Goal: Task Accomplishment & Management: Complete application form

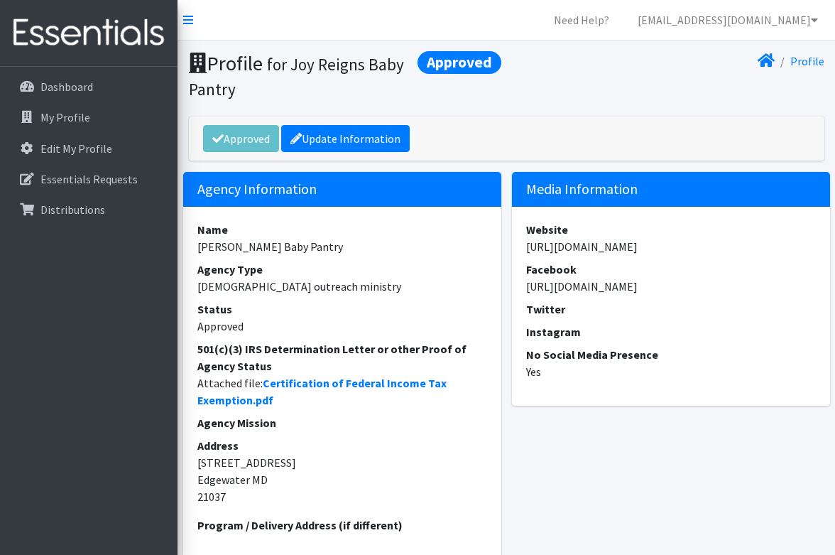
scroll to position [18, 0]
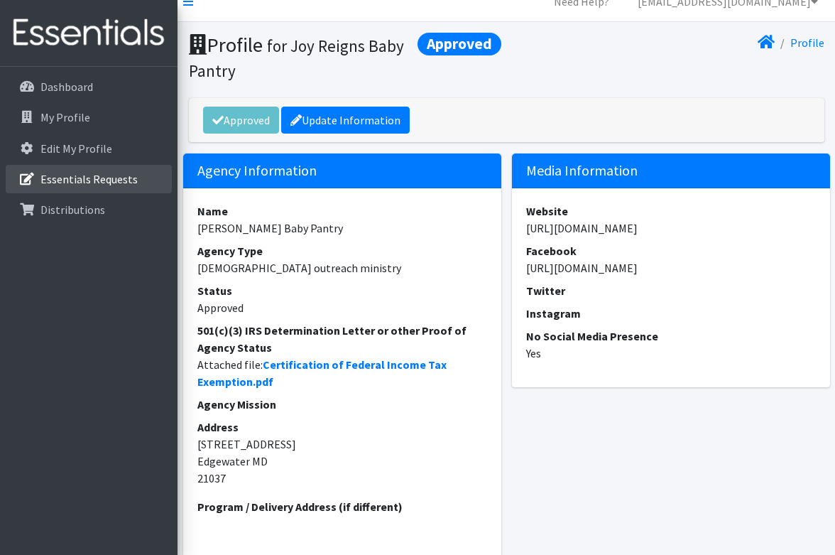
click at [82, 175] on p "Essentials Requests" at bounding box center [88, 179] width 97 height 14
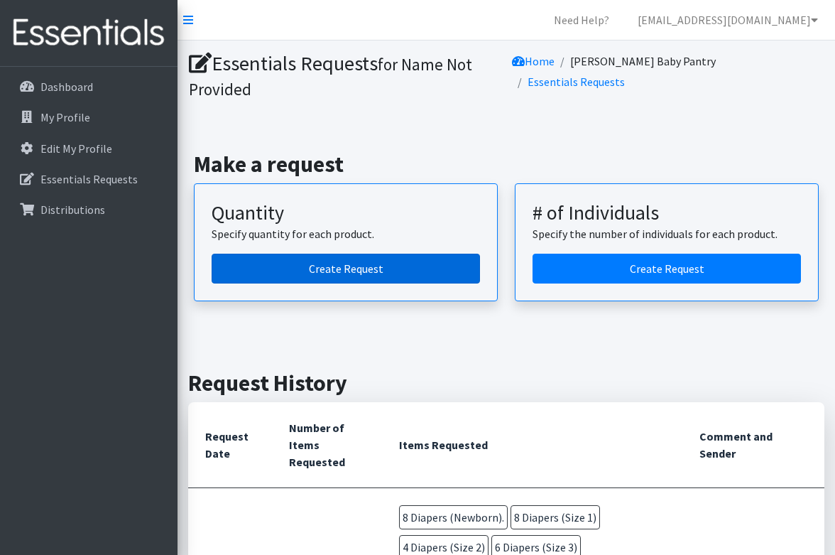
click at [315, 258] on link "Create Request" at bounding box center [346, 269] width 268 height 30
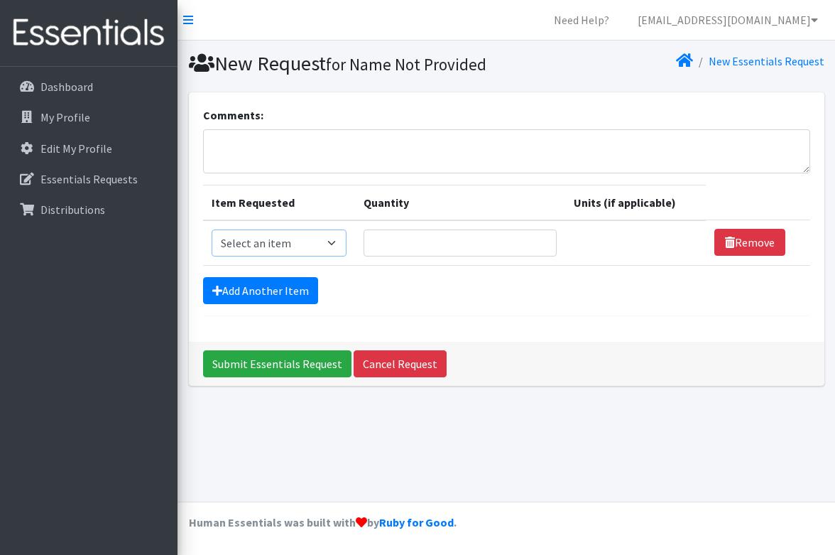
select select "11547"
click at [430, 246] on input "Quantity" at bounding box center [460, 242] width 193 height 27
click at [546, 237] on input "1" at bounding box center [460, 242] width 193 height 27
click at [544, 238] on input "2" at bounding box center [460, 242] width 193 height 27
click at [544, 238] on input "3" at bounding box center [460, 242] width 193 height 27
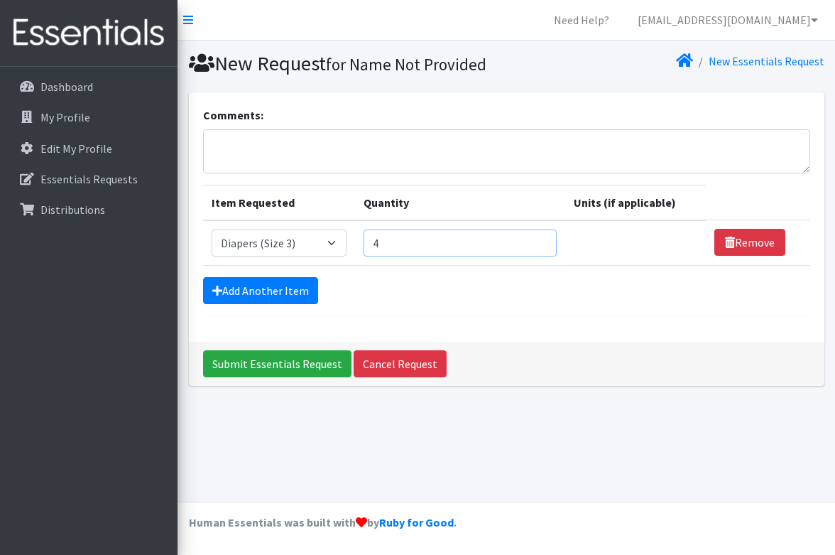
click at [544, 238] on input "4" at bounding box center [460, 242] width 193 height 27
click at [544, 238] on input "5" at bounding box center [460, 242] width 193 height 27
click at [544, 238] on input "6" at bounding box center [460, 242] width 193 height 27
click at [544, 238] on input "7" at bounding box center [460, 242] width 193 height 27
click at [544, 238] on input "8" at bounding box center [460, 242] width 193 height 27
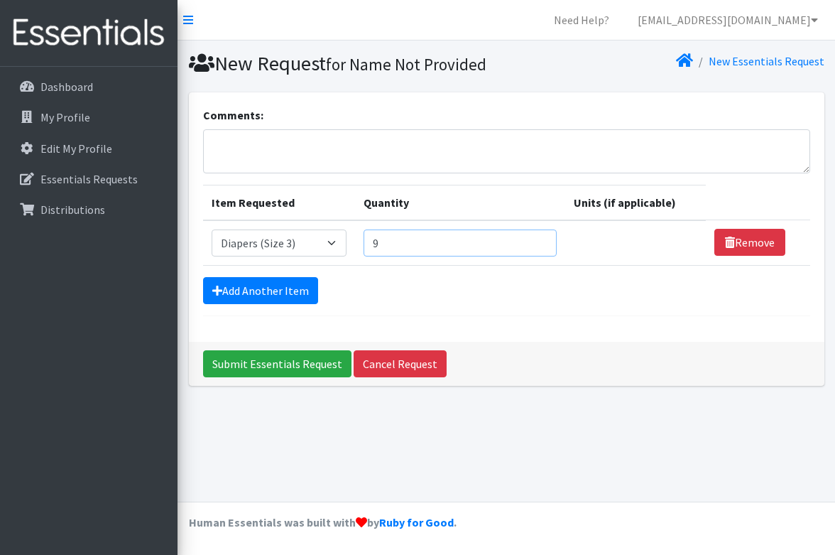
click at [544, 238] on input "9" at bounding box center [460, 242] width 193 height 27
type input "10"
click at [546, 238] on input "10" at bounding box center [460, 242] width 193 height 27
click at [271, 284] on link "Add Another Item" at bounding box center [260, 290] width 115 height 27
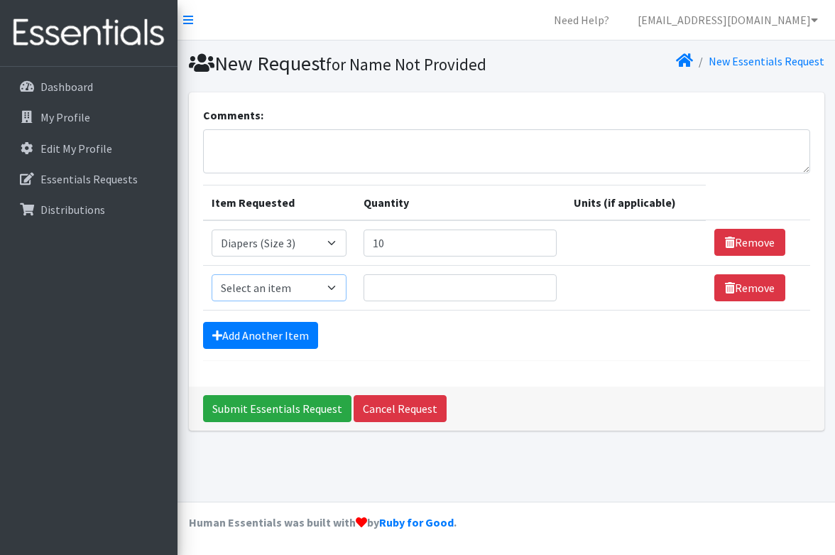
select select "11546"
click at [544, 283] on input "1" at bounding box center [460, 287] width 193 height 27
click at [544, 283] on input "2" at bounding box center [460, 287] width 193 height 27
click at [544, 283] on input "3" at bounding box center [460, 287] width 193 height 27
click at [544, 283] on input "4" at bounding box center [460, 287] width 193 height 27
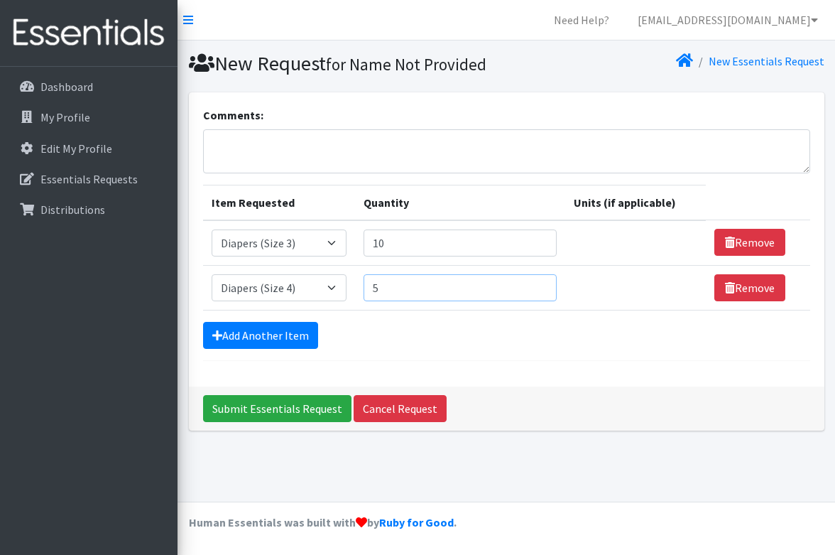
click at [544, 283] on input "5" at bounding box center [460, 287] width 193 height 27
click at [544, 283] on input "6" at bounding box center [460, 287] width 193 height 27
click at [544, 283] on input "7" at bounding box center [460, 287] width 193 height 27
click at [544, 283] on input "8" at bounding box center [460, 287] width 193 height 27
click at [544, 283] on input "9" at bounding box center [460, 287] width 193 height 27
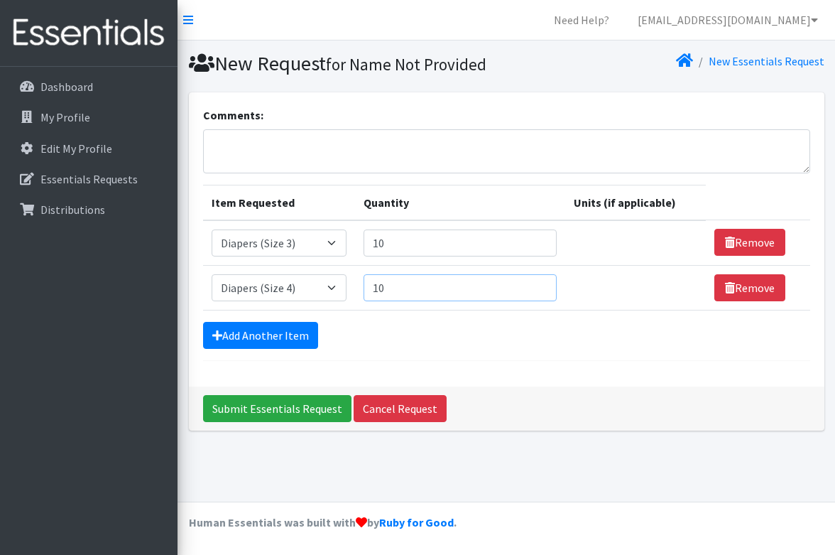
click at [544, 283] on input "10" at bounding box center [460, 287] width 193 height 27
click at [544, 283] on input "11" at bounding box center [460, 287] width 193 height 27
click at [544, 283] on input "12" at bounding box center [460, 287] width 193 height 27
click at [544, 283] on input "13" at bounding box center [460, 287] width 193 height 27
click at [544, 283] on input "14" at bounding box center [460, 287] width 193 height 27
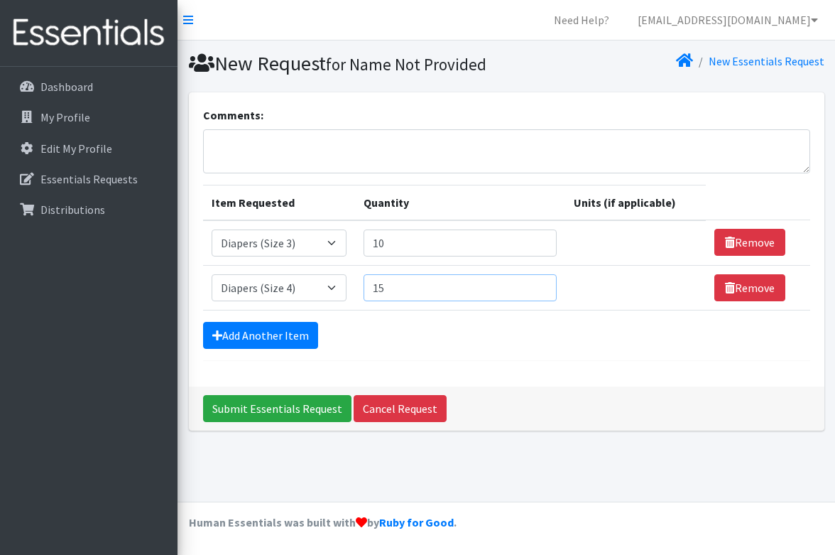
click at [544, 283] on input "15" at bounding box center [460, 287] width 193 height 27
type input "16"
click at [544, 283] on input "16" at bounding box center [460, 287] width 193 height 27
click at [281, 335] on link "Add Another Item" at bounding box center [260, 335] width 115 height 27
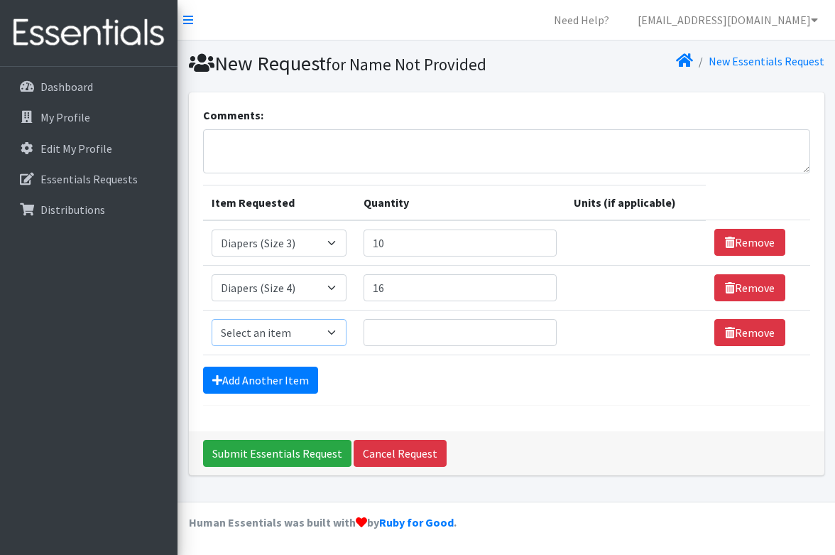
select select "11539"
click at [544, 331] on input "1" at bounding box center [460, 332] width 193 height 27
click at [544, 331] on input "2" at bounding box center [460, 332] width 193 height 27
click at [544, 331] on input "3" at bounding box center [460, 332] width 193 height 27
click at [544, 331] on input "4" at bounding box center [460, 332] width 193 height 27
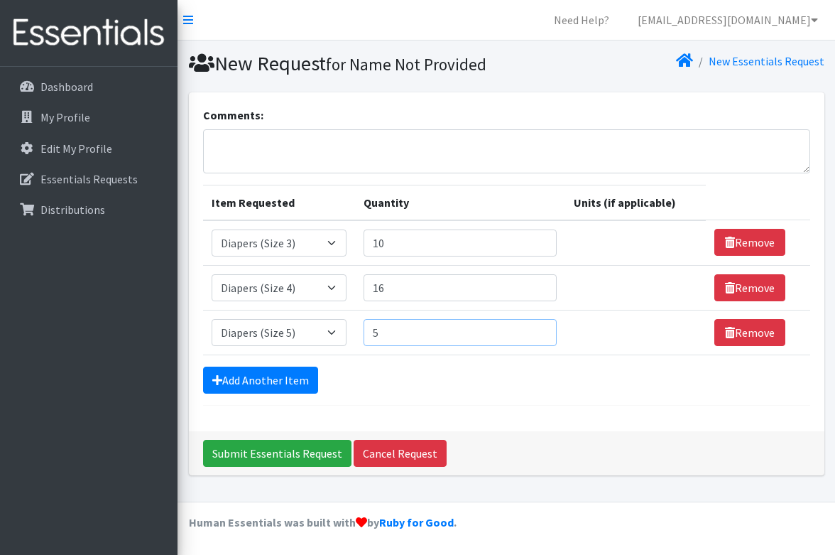
click at [544, 331] on input "5" at bounding box center [460, 332] width 193 height 27
click at [544, 331] on input "6" at bounding box center [460, 332] width 193 height 27
click at [544, 331] on input "7" at bounding box center [460, 332] width 193 height 27
click at [544, 331] on input "8" at bounding box center [460, 332] width 193 height 27
click at [544, 331] on input "9" at bounding box center [460, 332] width 193 height 27
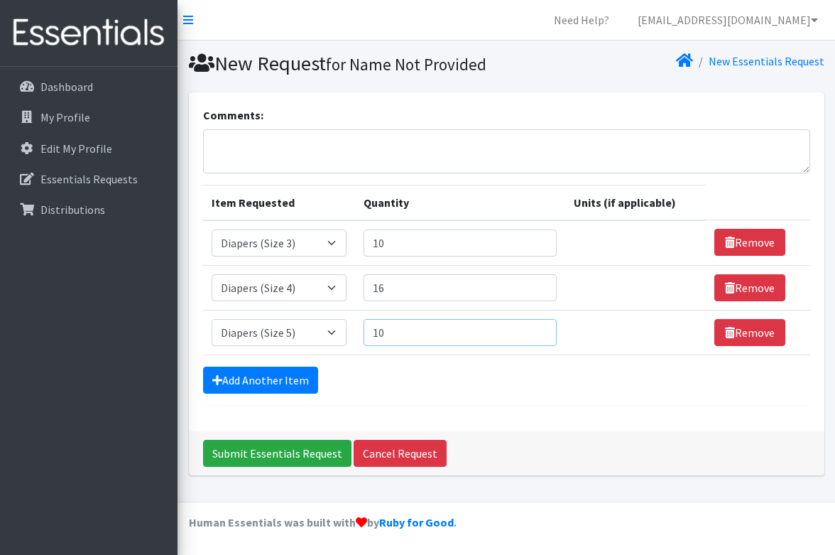
click at [544, 331] on input "10" at bounding box center [460, 332] width 193 height 27
click at [544, 331] on input "11" at bounding box center [460, 332] width 193 height 27
click at [544, 331] on input "12" at bounding box center [460, 332] width 193 height 27
click at [544, 331] on input "13" at bounding box center [460, 332] width 193 height 27
click at [544, 331] on input "14" at bounding box center [460, 332] width 193 height 27
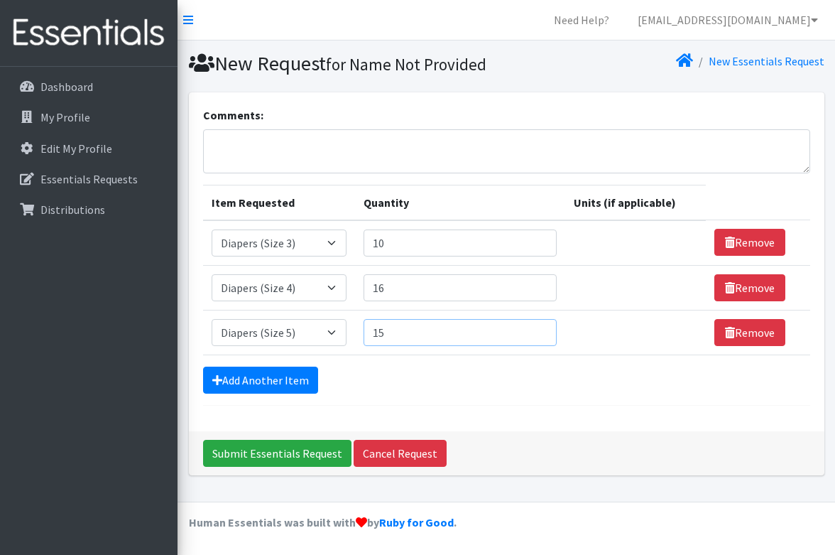
click at [544, 331] on input "15" at bounding box center [460, 332] width 193 height 27
type input "16"
click at [544, 331] on input "16" at bounding box center [460, 332] width 193 height 27
click at [268, 379] on link "Add Another Item" at bounding box center [260, 379] width 115 height 27
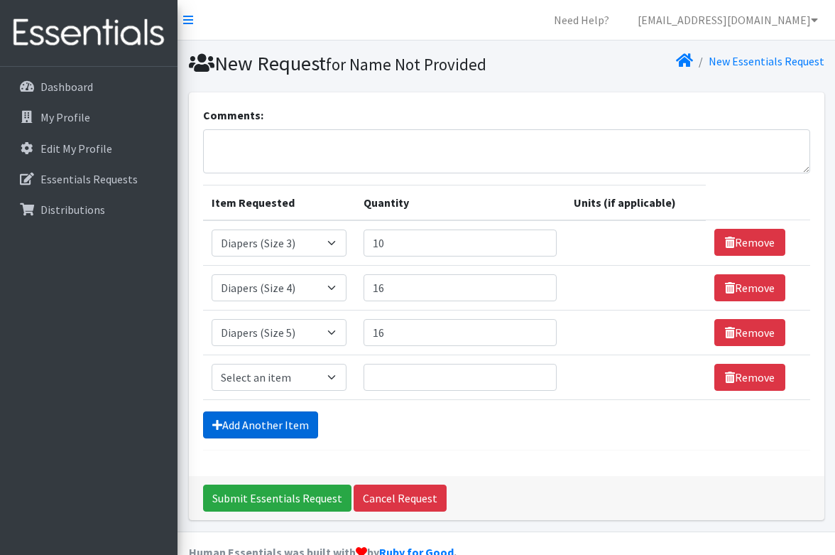
scroll to position [29, 0]
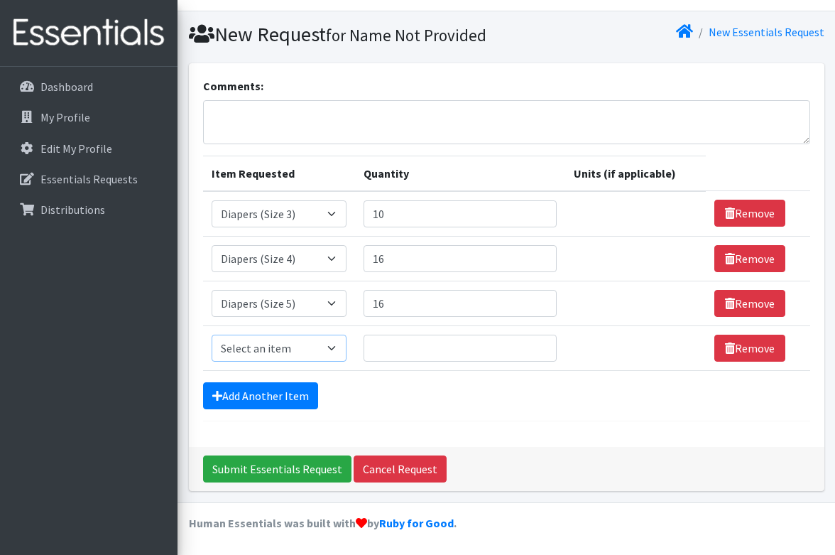
select select "11523"
click at [539, 343] on input "27" at bounding box center [460, 347] width 193 height 27
click at [539, 343] on input "28" at bounding box center [460, 347] width 193 height 27
click at [539, 343] on input "29" at bounding box center [460, 347] width 193 height 27
click at [539, 343] on input "30" at bounding box center [460, 347] width 193 height 27
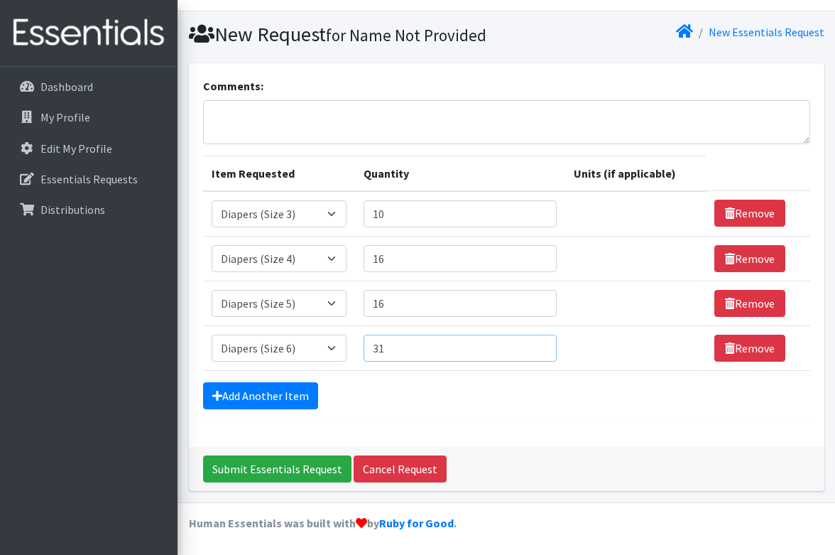
click at [539, 343] on input "31" at bounding box center [460, 347] width 193 height 27
type input "30"
click at [544, 350] on input "30" at bounding box center [460, 347] width 193 height 27
click at [289, 397] on link "Add Another Item" at bounding box center [260, 395] width 115 height 27
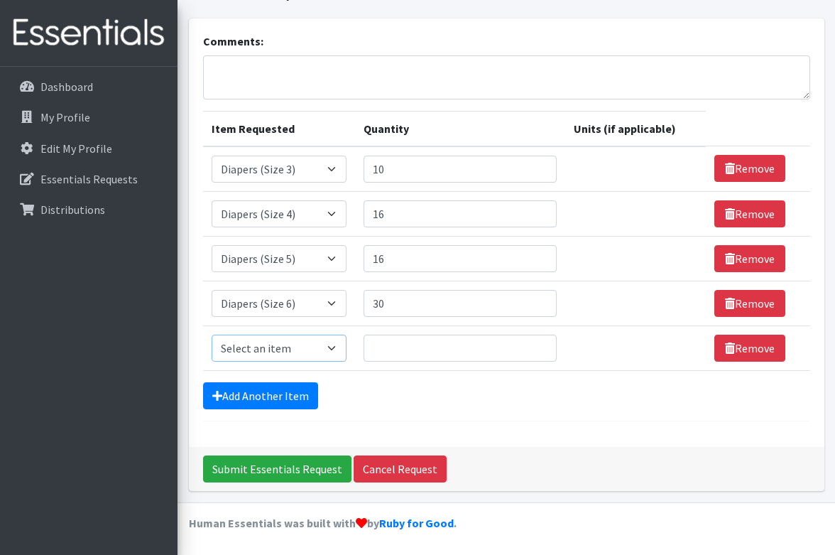
select select "15172"
click at [545, 344] on input "1" at bounding box center [460, 347] width 193 height 27
click at [545, 344] on input "2" at bounding box center [460, 347] width 193 height 27
click at [545, 344] on input "3" at bounding box center [460, 347] width 193 height 27
click at [545, 344] on input "4" at bounding box center [460, 347] width 193 height 27
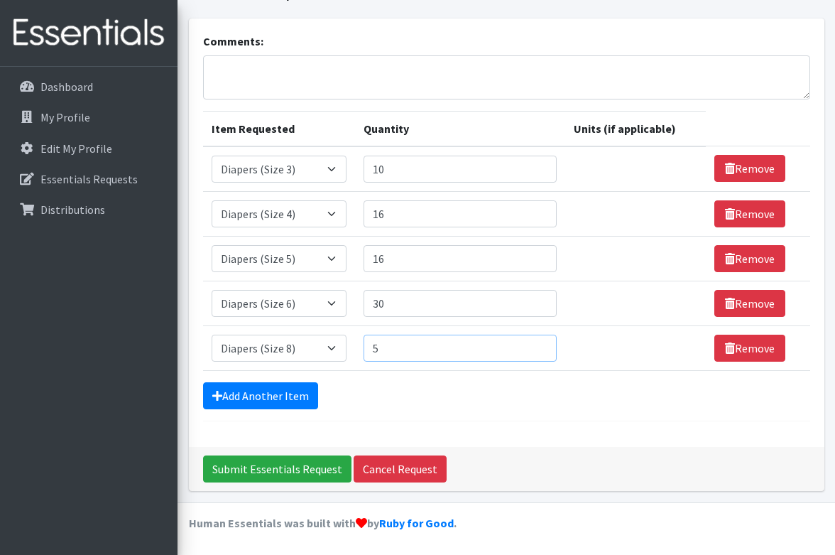
click at [545, 344] on input "5" at bounding box center [460, 347] width 193 height 27
click at [545, 344] on input "6" at bounding box center [460, 347] width 193 height 27
click at [545, 344] on input "7" at bounding box center [460, 347] width 193 height 27
click at [545, 344] on input "8" at bounding box center [460, 347] width 193 height 27
click at [545, 344] on input "9" at bounding box center [460, 347] width 193 height 27
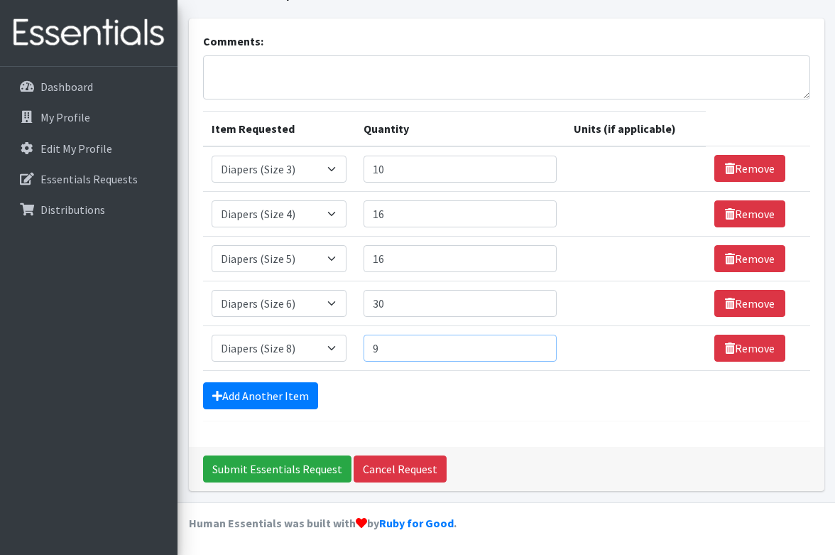
type input "10"
click at [545, 344] on input "10" at bounding box center [460, 347] width 193 height 27
click at [279, 397] on link "Add Another Item" at bounding box center [260, 395] width 115 height 27
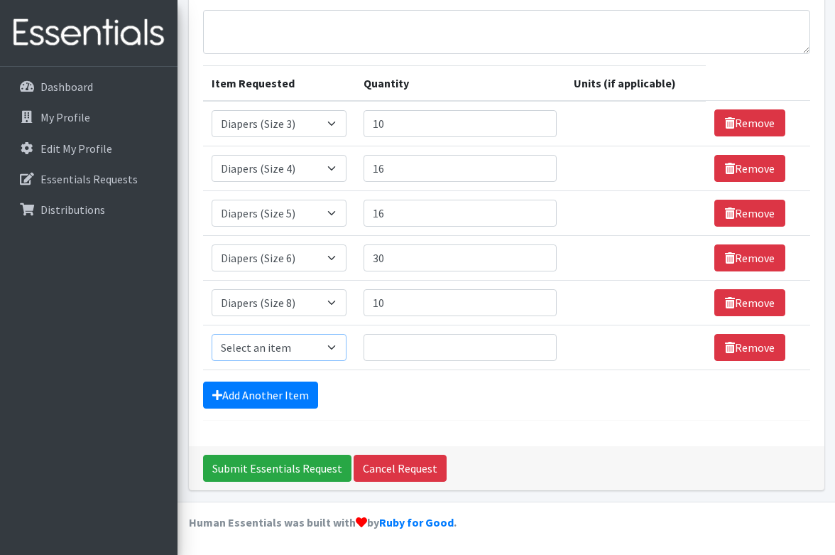
scroll to position [119, 0]
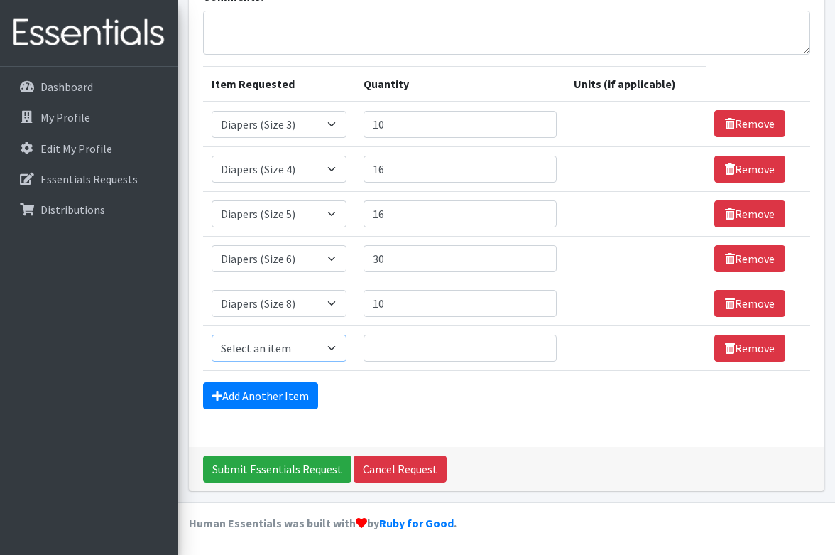
select select "14678"
click at [543, 346] on input "1" at bounding box center [460, 347] width 193 height 27
click at [543, 346] on input "16" at bounding box center [460, 347] width 193 height 27
drag, startPoint x: 401, startPoint y: 351, endPoint x: 334, endPoint y: 346, distance: 66.9
click at [334, 346] on tr "Item Requested Select an item Baby Wipes Diapers (Newborn). Diapers (Size 1) Di…" at bounding box center [506, 347] width 607 height 45
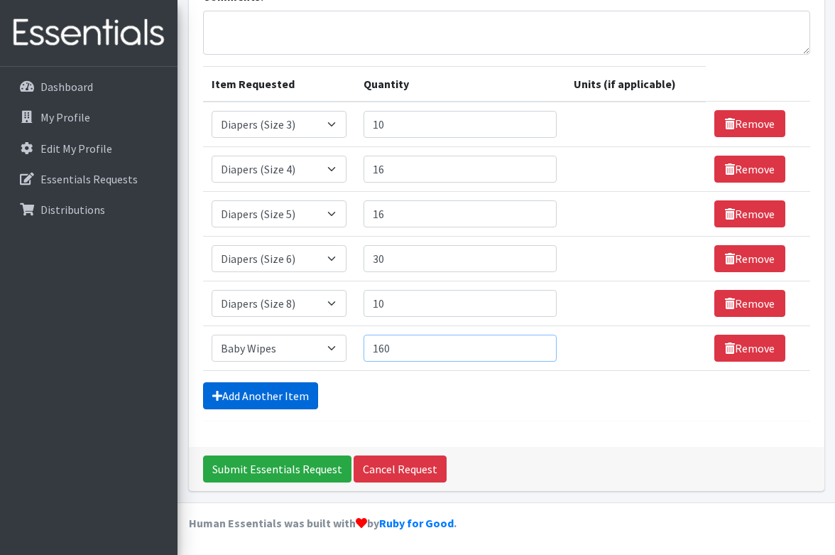
type input "160"
click at [288, 383] on link "Add Another Item" at bounding box center [260, 395] width 115 height 27
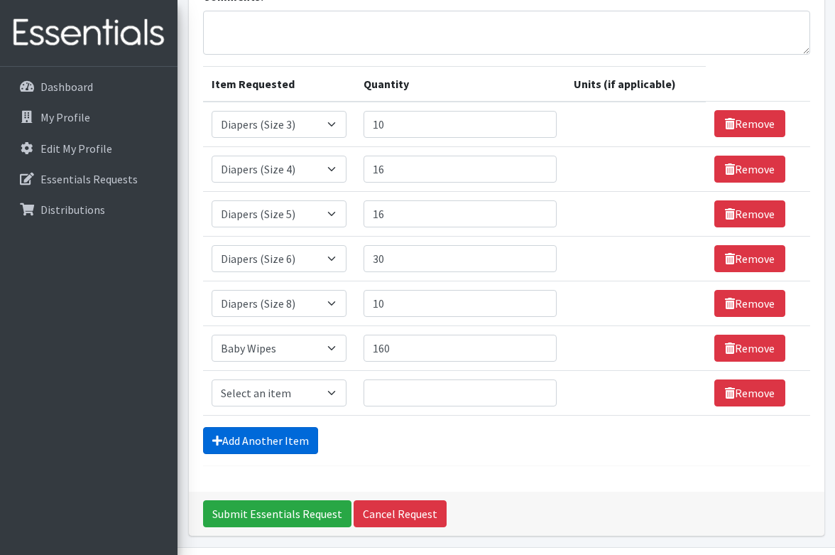
scroll to position [163, 0]
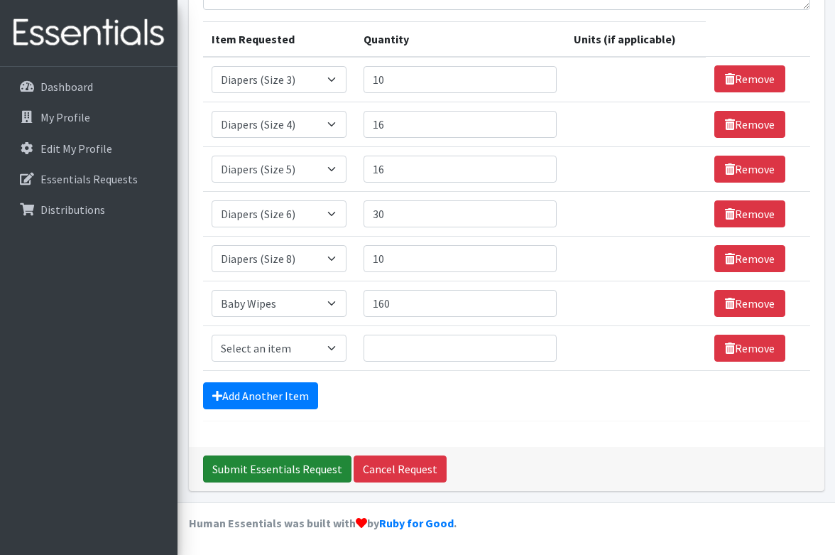
click at [305, 471] on input "Submit Essentials Request" at bounding box center [277, 468] width 148 height 27
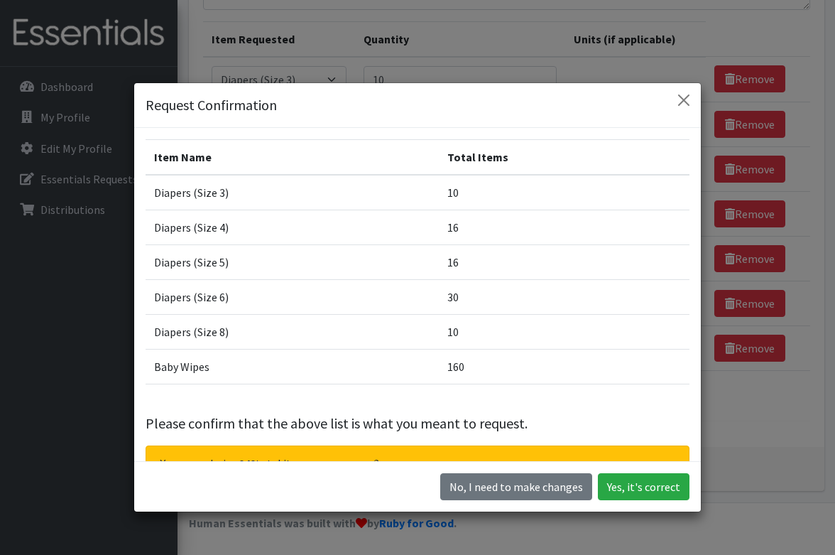
scroll to position [0, 0]
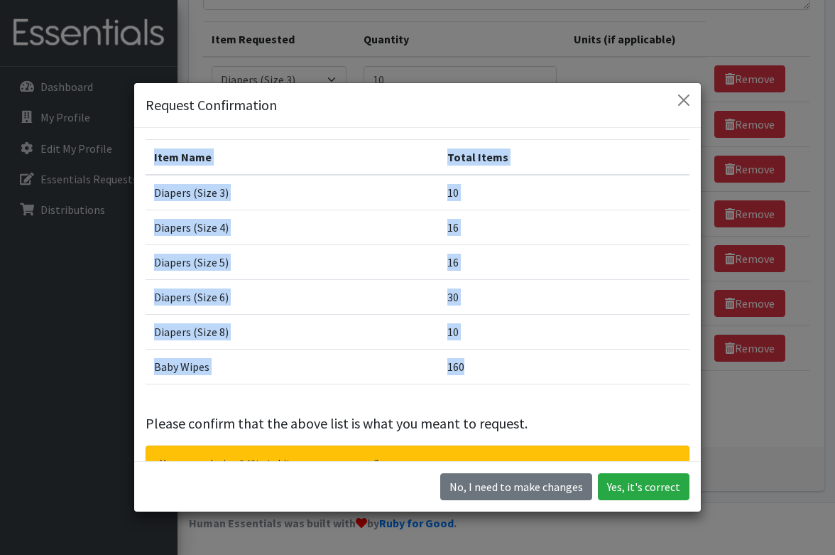
drag, startPoint x: 489, startPoint y: 368, endPoint x: 123, endPoint y: 221, distance: 394.8
click at [123, 221] on div "Request Confirmation Item Name Total Items Diapers (Size 3) 10 Diapers (Size 4)…" at bounding box center [417, 277] width 835 height 555
copy div "Item Name Total Items Diapers (Size 3) 10 Diapers (Size 4) 16 Diapers (Size 5) …"
click at [638, 486] on button "Yes, it's correct" at bounding box center [644, 486] width 92 height 27
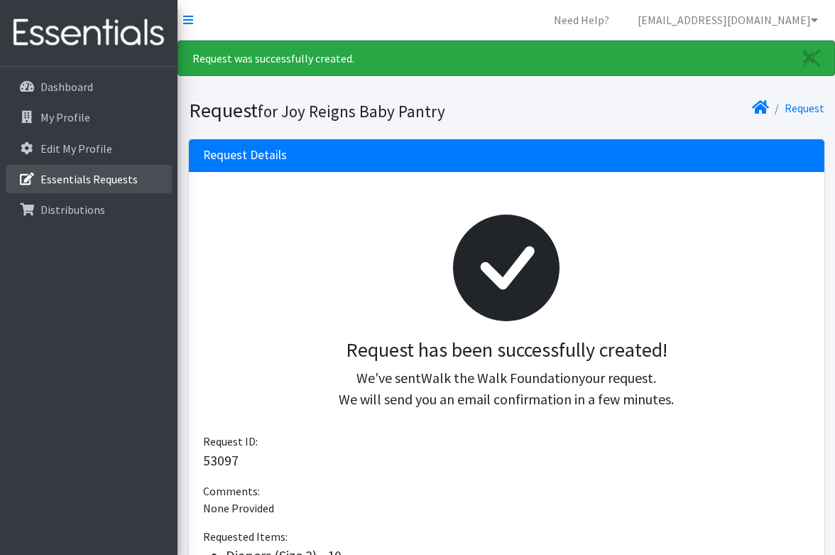
click at [114, 178] on p "Essentials Requests" at bounding box center [88, 179] width 97 height 14
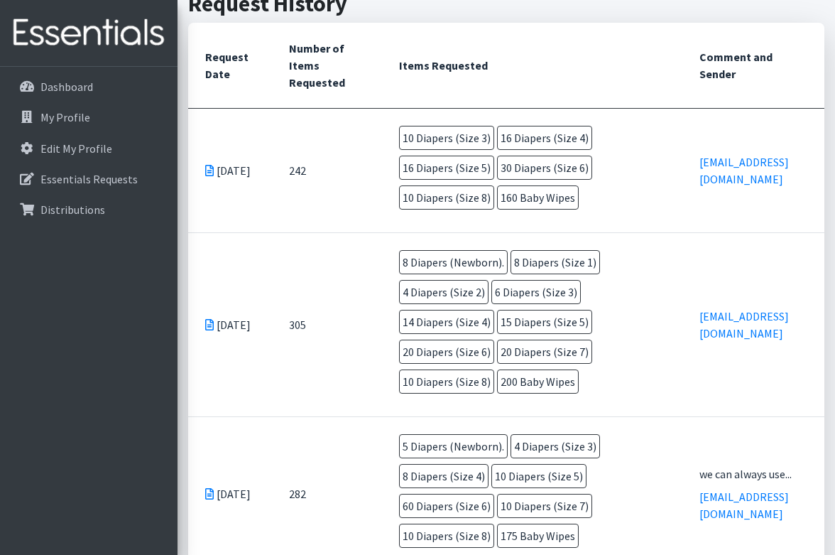
scroll to position [440, 0]
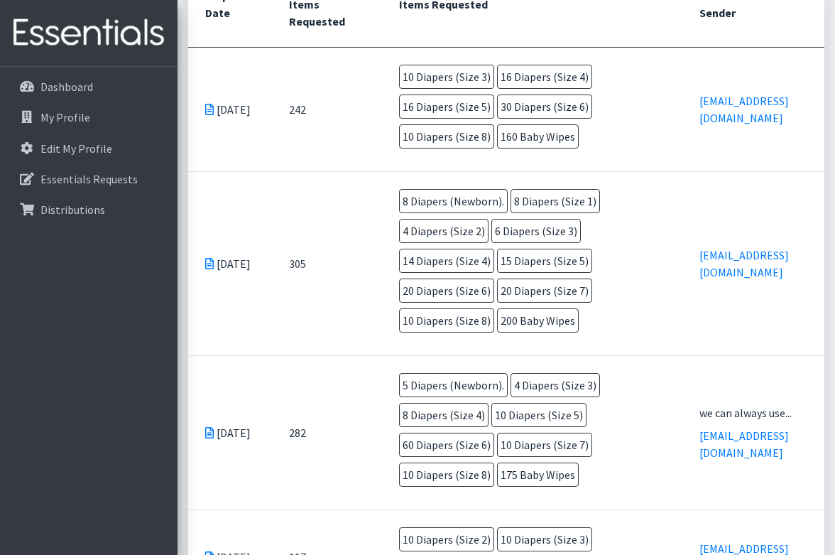
drag, startPoint x: 339, startPoint y: 188, endPoint x: 636, endPoint y: 296, distance: 315.9
click at [636, 296] on tr "[DATE] 305 8 Diapers (Newborn). 8 Diapers (Size 1) 4 Diapers (Size 2) 6 Diapers…" at bounding box center [506, 264] width 636 height 184
copy tr "305 8 Diapers (Newborn). 8 Diapers (Size 1) 4 Diapers (Size 2) 6 Diapers (Size …"
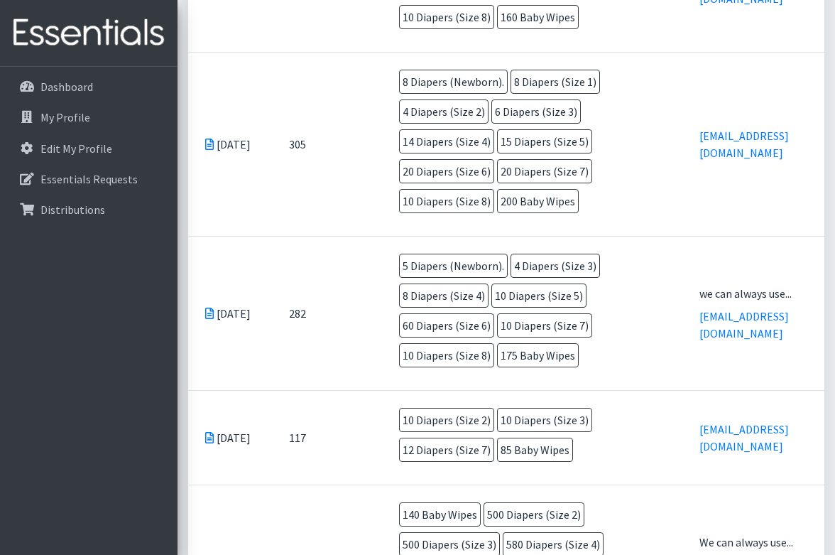
scroll to position [562, 0]
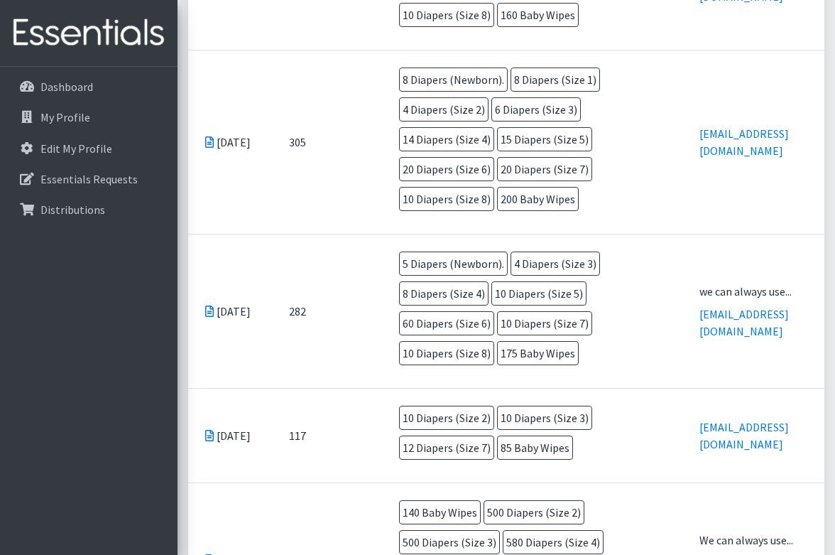
click at [332, 243] on td "282" at bounding box center [327, 311] width 110 height 154
drag, startPoint x: 361, startPoint y: 219, endPoint x: 630, endPoint y: 305, distance: 282.5
click at [630, 305] on td "5 Diapers (Newborn). 4 Diapers (Size 3) 8 Diapers (Size 4) 10 Diapers (Size 5) …" at bounding box center [532, 310] width 300 height 153
copy td "5 Diapers (Newborn). 4 Diapers (Size 3) 8 Diapers (Size 4) 10 Diapers (Size 5) …"
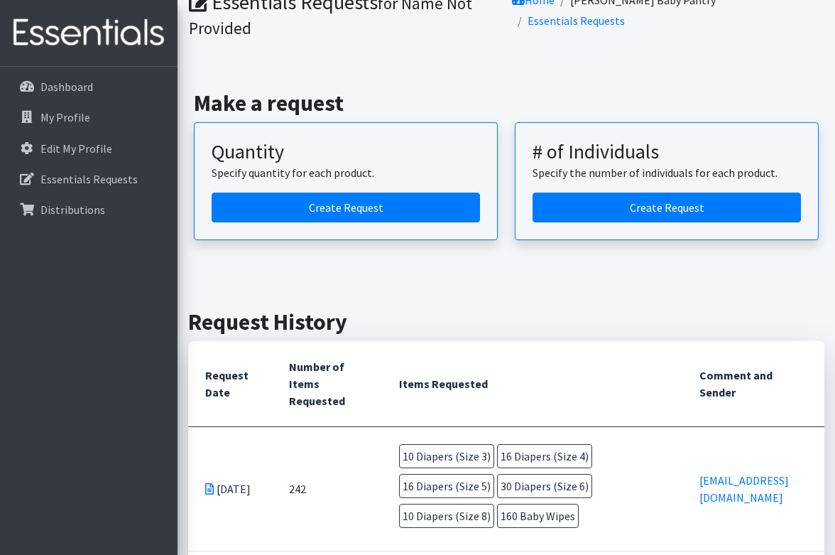
scroll to position [60, 0]
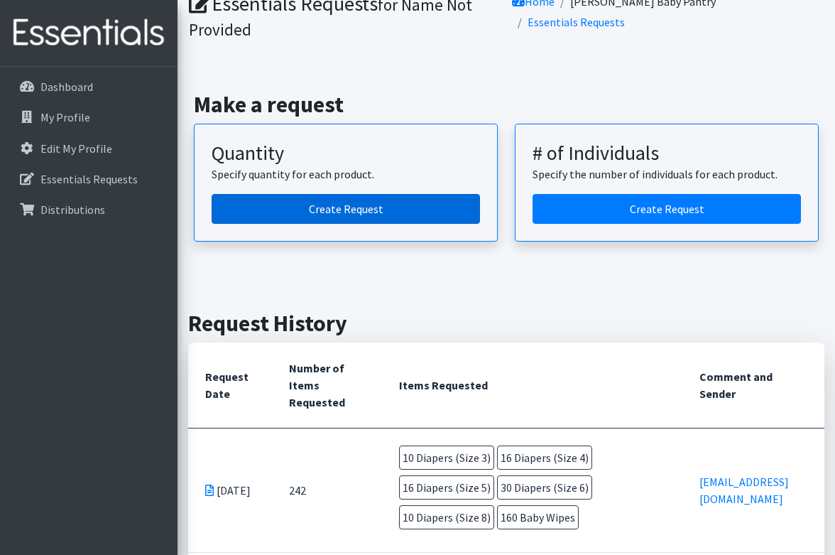
click at [385, 212] on link "Create Request" at bounding box center [346, 209] width 268 height 30
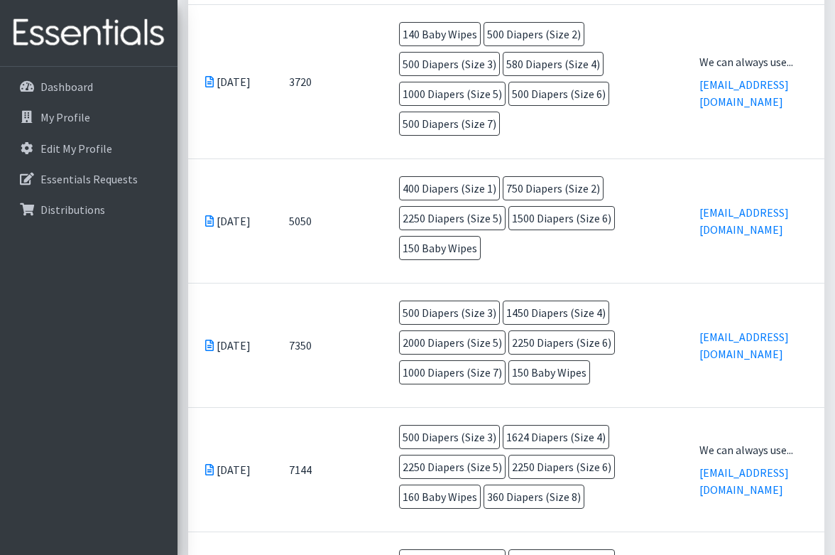
scroll to position [1094, 0]
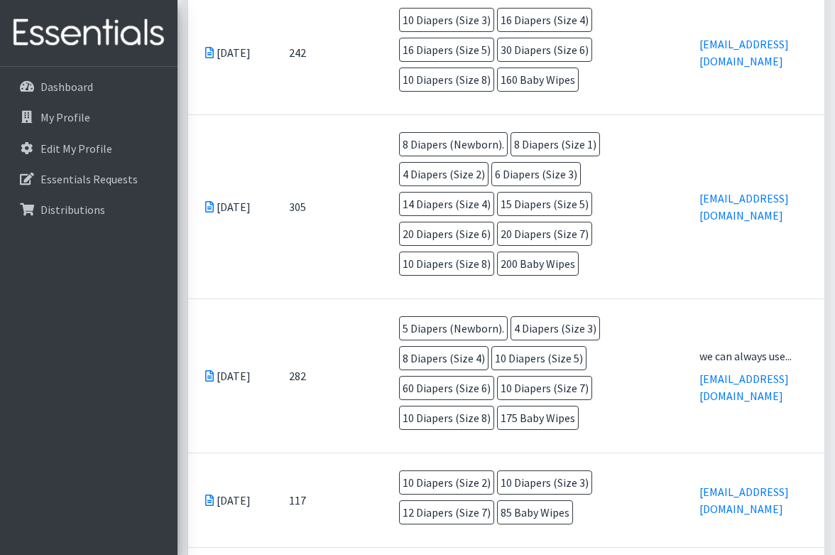
click at [337, 299] on td "282" at bounding box center [327, 376] width 110 height 154
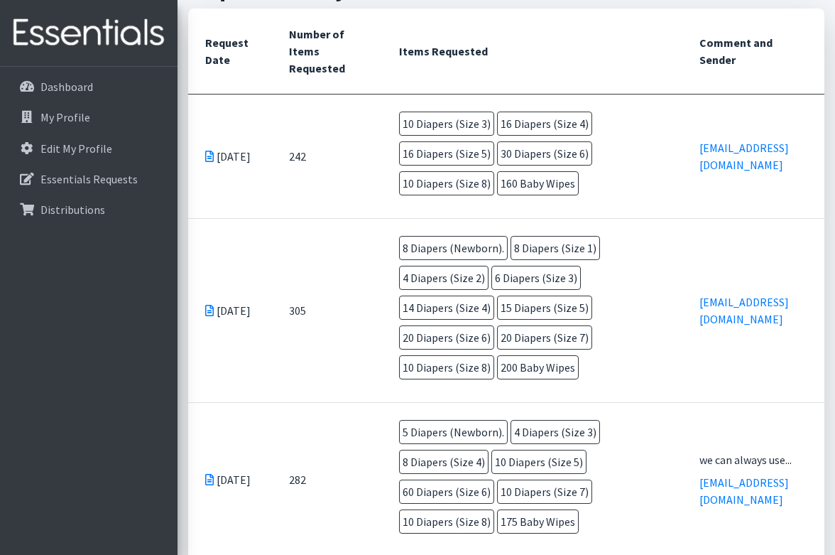
scroll to position [387, 0]
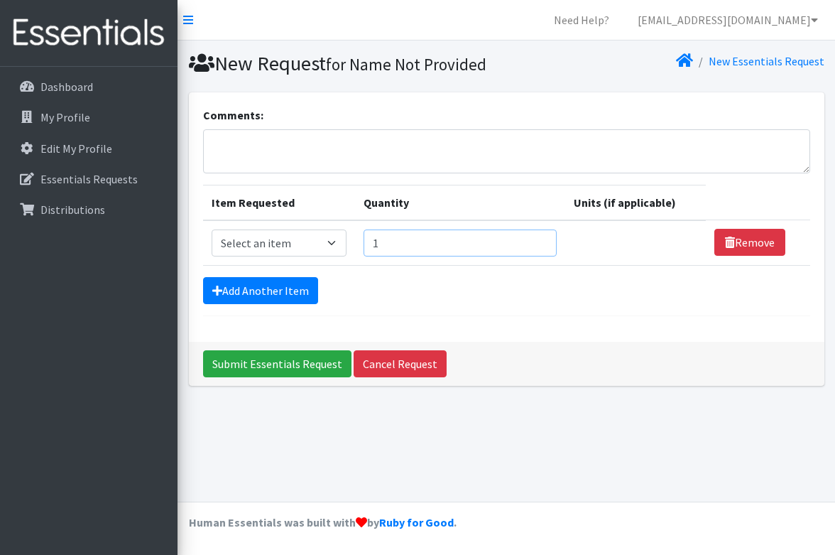
click at [538, 244] on input "1" at bounding box center [460, 242] width 193 height 27
type input "2"
click at [540, 239] on input "2" at bounding box center [460, 242] width 193 height 27
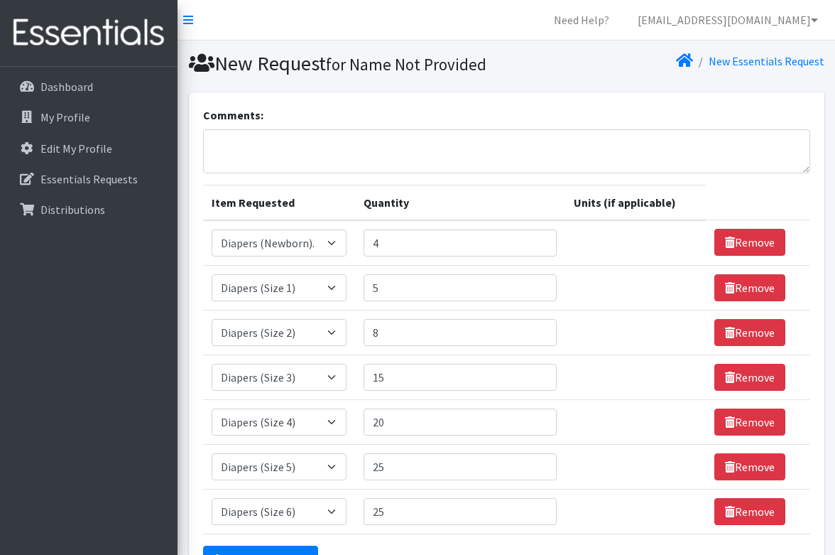
select select "11545"
select select "11558"
select select "11544"
select select "11547"
select select "11546"
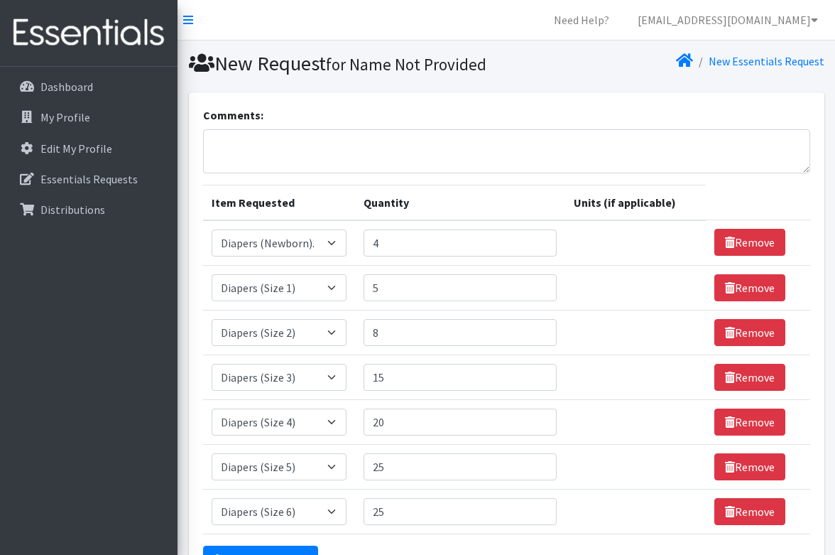
select select "11539"
select select "11523"
